Goal: Task Accomplishment & Management: Use online tool/utility

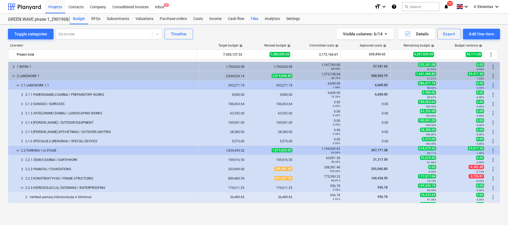
click at [253, 16] on div "Files" at bounding box center [255, 19] width 14 height 11
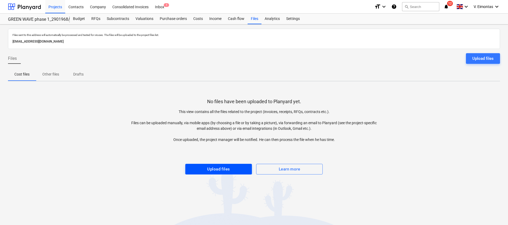
click at [204, 169] on span "Upload files" at bounding box center [218, 169] width 55 height 7
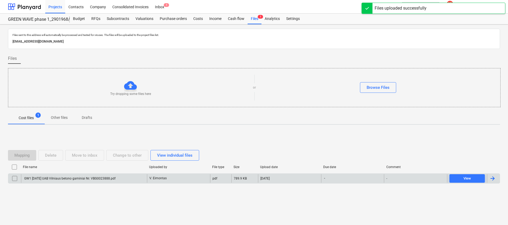
click at [122, 177] on div "GW1 [DATE] UAB Vilniaus betono gaminiai Nr. VBG0023888.pdf" at bounding box center [84, 178] width 126 height 9
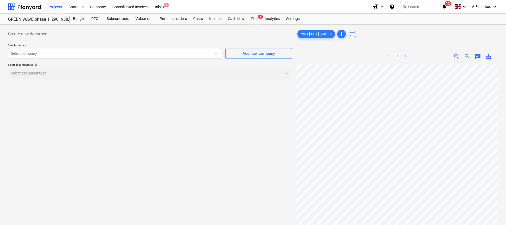
scroll to position [53, 38]
click at [103, 51] on div at bounding box center [109, 53] width 197 height 5
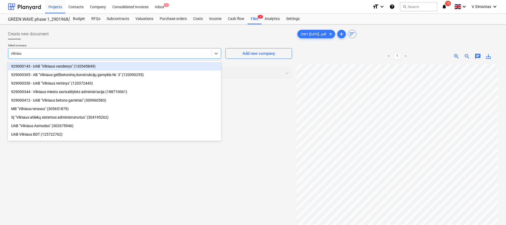
type input "[GEOGRAPHIC_DATA]"
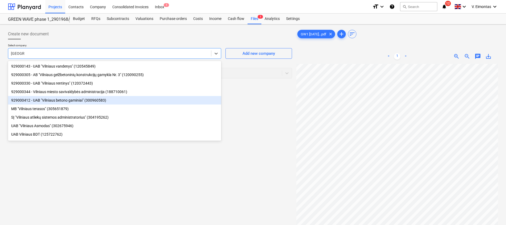
click at [73, 102] on div "929000412 - UAB "Vilniaus betono gaminiai" (300960583)" at bounding box center [114, 100] width 213 height 9
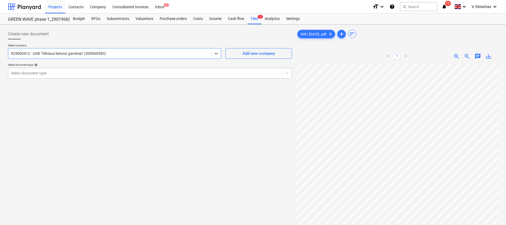
click at [77, 75] on div at bounding box center [145, 73] width 268 height 5
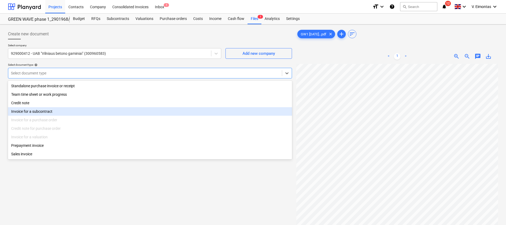
click at [45, 109] on div "Invoice for a subcontract" at bounding box center [150, 111] width 284 height 9
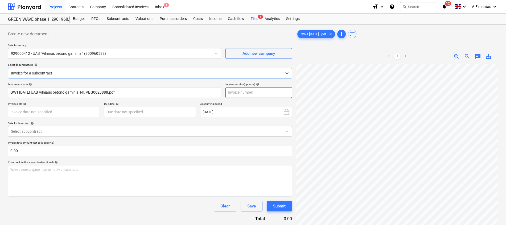
scroll to position [42, 38]
click at [260, 94] on input "text" at bounding box center [258, 92] width 67 height 11
type input "VBG0023888"
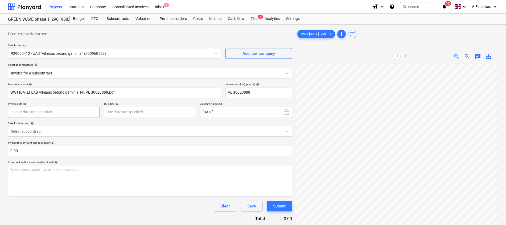
click at [86, 109] on body "Projects Contacts Company Consolidated Invoices Inbox 1 format_size keyboard_ar…" at bounding box center [253, 112] width 506 height 225
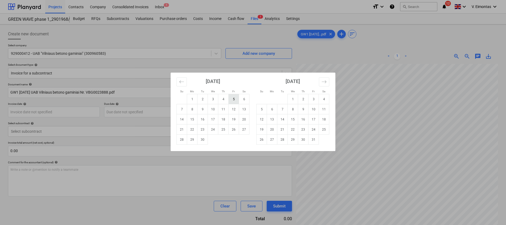
click at [231, 100] on td "5" at bounding box center [234, 99] width 10 height 10
type input "[DATE]"
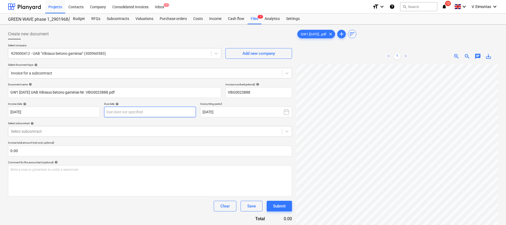
click at [157, 114] on body "Projects Contacts Company Consolidated Invoices Inbox 1 format_size keyboard_ar…" at bounding box center [253, 112] width 506 height 225
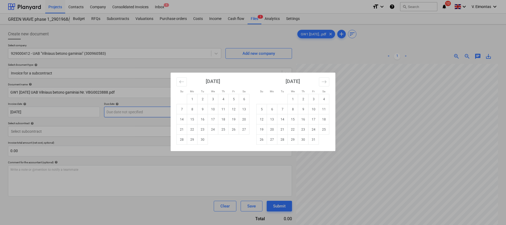
click at [157, 114] on div "Su Mo Tu We Th Fr Sa Su Mo Tu We Th Fr Sa [DATE] 1 2 3 4 5 6 7 8 9 10 11 12 13 …" at bounding box center [253, 112] width 506 height 225
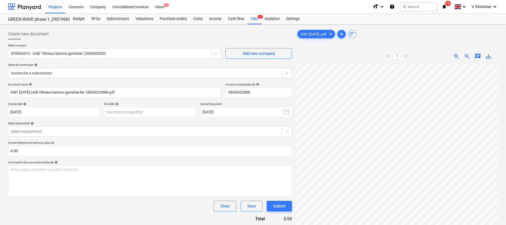
scroll to position [93, 0]
click at [166, 116] on body "Projects Contacts Company Consolidated Invoices Inbox 1 format_size keyboard_ar…" at bounding box center [253, 112] width 506 height 225
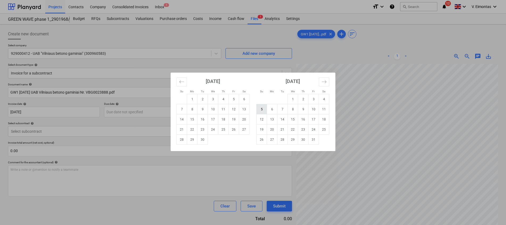
click at [264, 109] on td "5" at bounding box center [262, 109] width 10 height 10
type input "[DATE]"
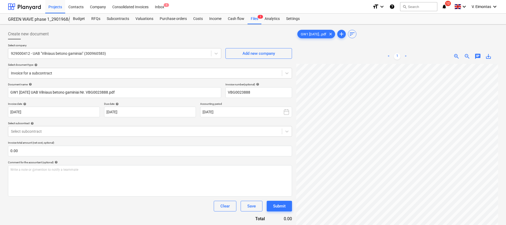
click at [103, 125] on p "Select subcontract help" at bounding box center [150, 124] width 284 height 5
click at [101, 129] on div at bounding box center [145, 131] width 268 height 5
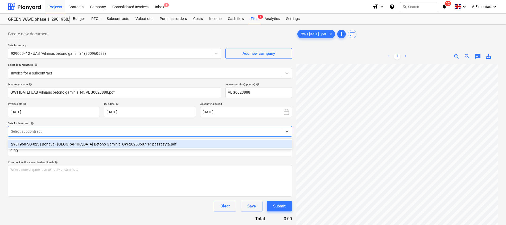
click at [102, 145] on div "2901968-SO-023 | Bonava - [GEOGRAPHIC_DATA] Betono Gaminiai GW-20250507-14 pasi…" at bounding box center [150, 144] width 284 height 9
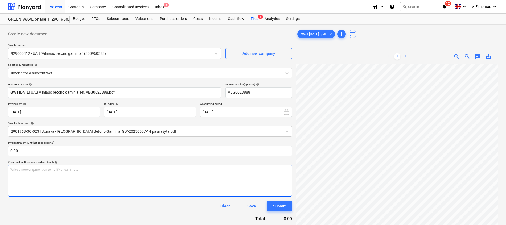
scroll to position [74, 39]
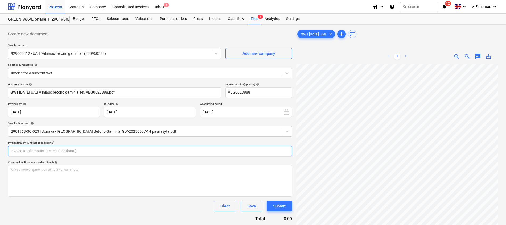
click at [165, 152] on input "text" at bounding box center [150, 151] width 284 height 11
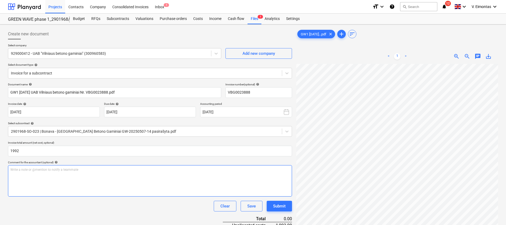
type input "1,992.00"
click at [155, 191] on div "Write a note or @mention to notify a teammate [PERSON_NAME]" at bounding box center [150, 180] width 284 height 31
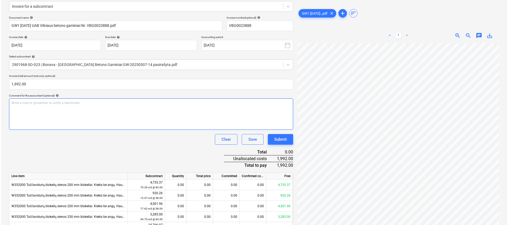
scroll to position [107, 0]
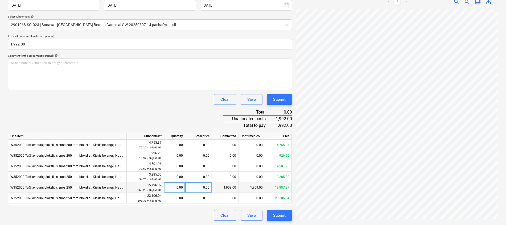
click at [204, 188] on div "0.00" at bounding box center [198, 187] width 27 height 11
type input "1992"
click at [186, 116] on div "Document name help GW1 [DATE] UAB Vilniaus betono gaminiai Nr. VBG0023888.pdf I…" at bounding box center [150, 98] width 284 height 245
click at [282, 212] on div "Submit" at bounding box center [279, 215] width 13 height 7
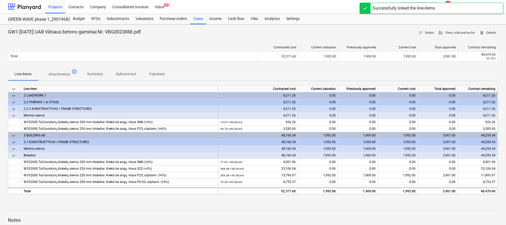
click at [245, 71] on div "Line-items Attachments 1 Summary Subcontract Valuation" at bounding box center [253, 74] width 490 height 13
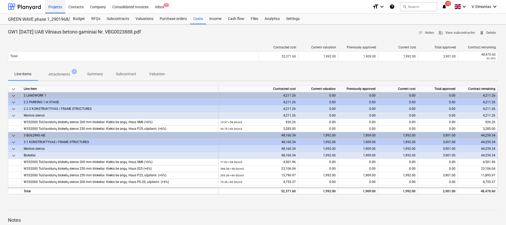
click at [55, 8] on div "Projects" at bounding box center [55, 7] width 20 height 14
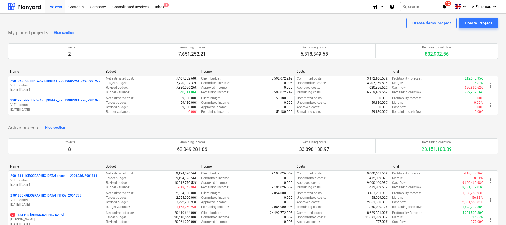
click at [225, 37] on div "Projects 2 Remaining income 7,651,252.21 Remaining costs 6,818,349.65 Remaining…" at bounding box center [253, 51] width 490 height 28
click at [425, 5] on button "search Search" at bounding box center [418, 6] width 37 height 9
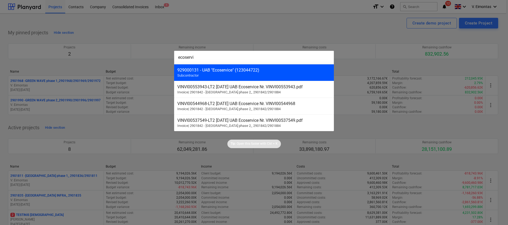
type input "ecoservi"
click at [287, 71] on div "929000131 - UAB "Ecoservice" (123044722)" at bounding box center [253, 70] width 153 height 5
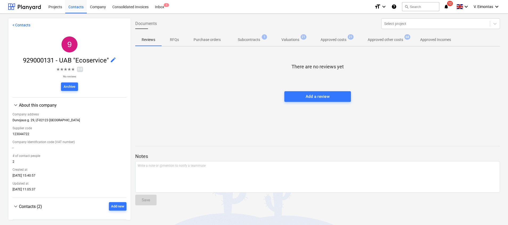
click at [332, 42] on p "Approved costs" at bounding box center [333, 40] width 26 height 6
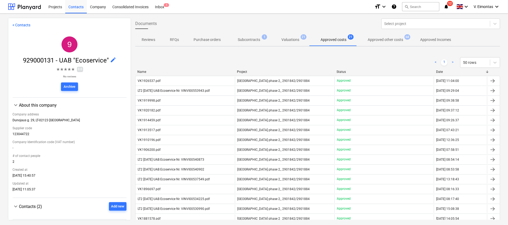
click at [293, 39] on p "Valuations" at bounding box center [290, 40] width 18 height 6
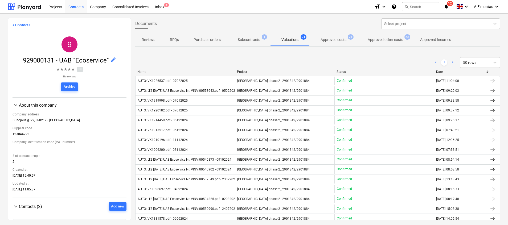
click at [374, 37] on p "Approved other costs" at bounding box center [385, 40] width 35 height 6
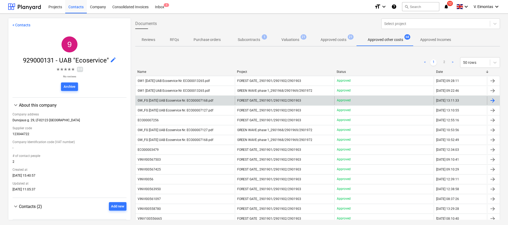
click at [303, 101] on div "FOREST GATE_ 2901901/2901902/2901903" at bounding box center [284, 100] width 99 height 9
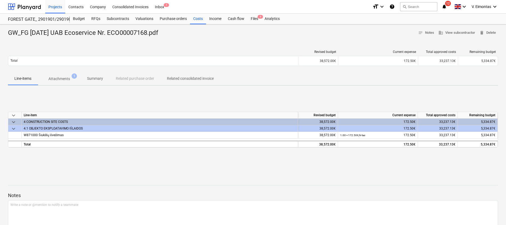
click at [59, 78] on p "Attachments" at bounding box center [59, 79] width 22 height 6
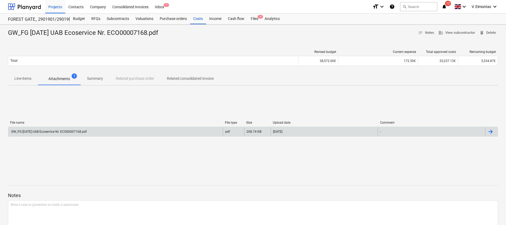
click at [68, 130] on div "GW_FG [DATE] UAB Ecoservice Nr. ECO00007168.pdf" at bounding box center [48, 132] width 76 height 4
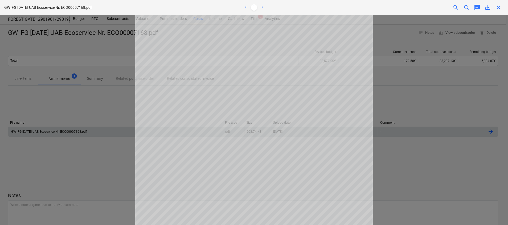
scroll to position [127, 0]
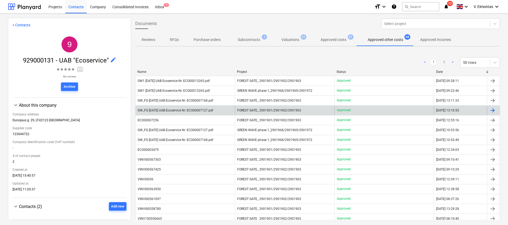
click at [285, 109] on span "FOREST GATE_ 2901901/2901902/2901903" at bounding box center [269, 111] width 64 height 4
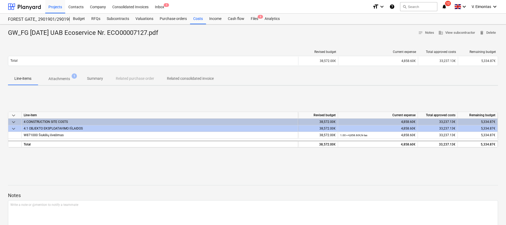
click at [64, 78] on p "Attachments" at bounding box center [59, 79] width 22 height 6
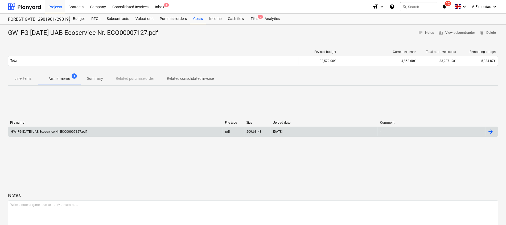
click at [77, 135] on div "GW_FG [DATE] UAB Ecoservice Nr. ECO00007127.pdf" at bounding box center [115, 131] width 215 height 9
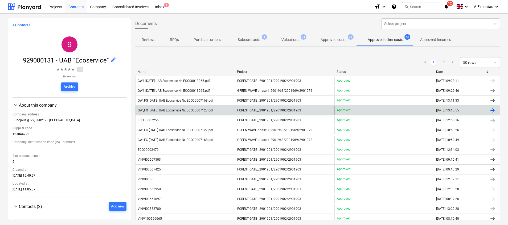
click at [206, 111] on div "GW_FG [DATE] UAB Ecoservice Nr. ECO00007127.pdf" at bounding box center [176, 111] width 76 height 4
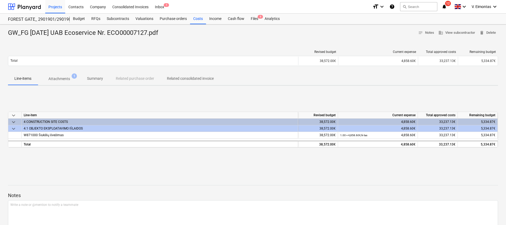
click at [58, 82] on span "Attachments 1" at bounding box center [59, 79] width 43 height 10
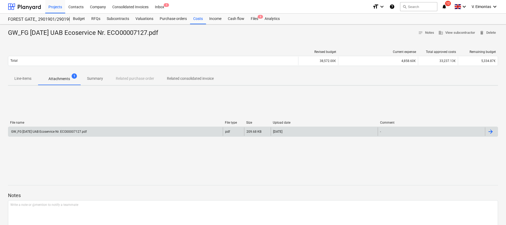
click at [67, 130] on div "GW_FG [DATE] UAB Ecoservice Nr. ECO00007127.pdf" at bounding box center [48, 132] width 76 height 4
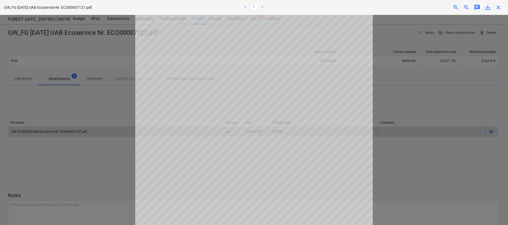
scroll to position [120, 0]
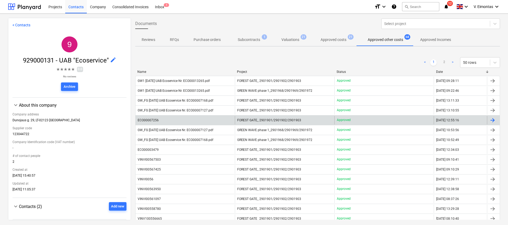
click at [191, 118] on div "ECO00007256" at bounding box center [184, 120] width 99 height 9
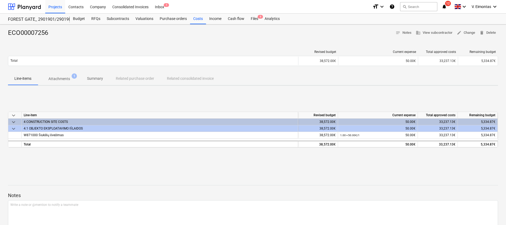
click at [59, 78] on p "Attachments" at bounding box center [59, 79] width 22 height 6
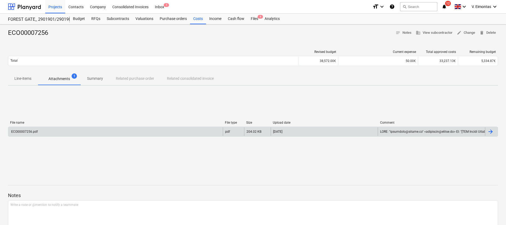
click at [75, 133] on div "ECO00007256.pdf" at bounding box center [115, 131] width 215 height 9
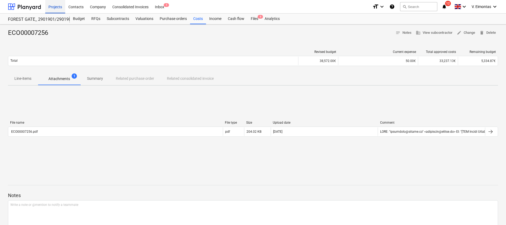
drag, startPoint x: 50, startPoint y: 5, endPoint x: 56, endPoint y: 5, distance: 6.1
click at [50, 5] on div "Projects" at bounding box center [55, 7] width 20 height 14
